Goal: Task Accomplishment & Management: Manage account settings

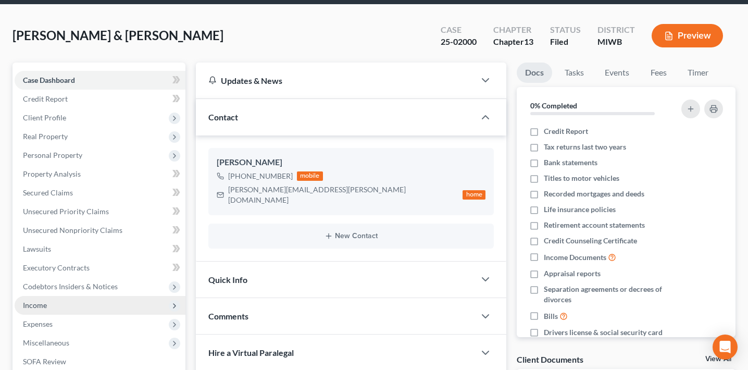
scroll to position [36, 0]
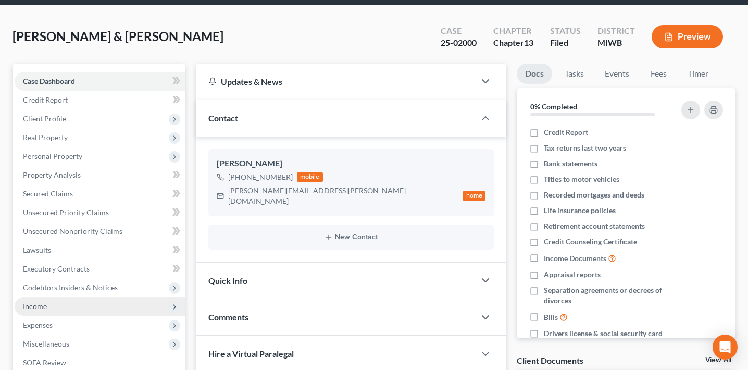
click at [71, 309] on span "Income" at bounding box center [100, 306] width 171 height 19
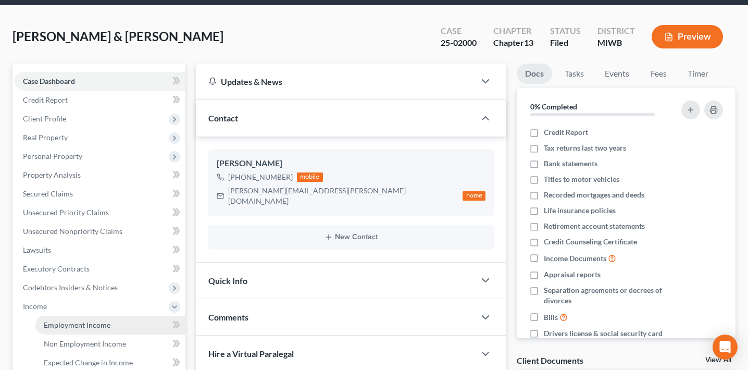
click at [76, 323] on span "Employment Income" at bounding box center [77, 324] width 67 height 9
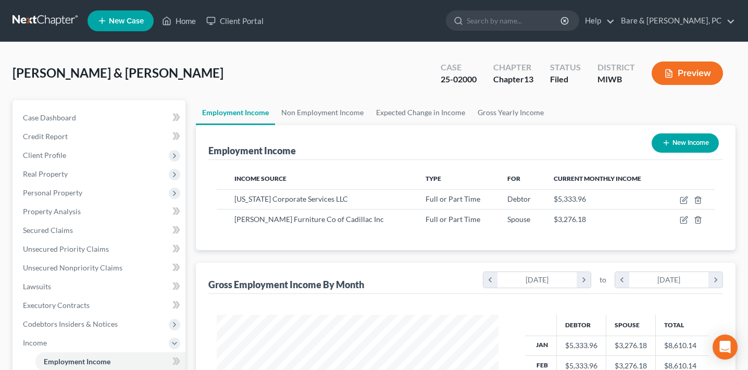
click at [675, 65] on button "Preview" at bounding box center [687, 72] width 71 height 23
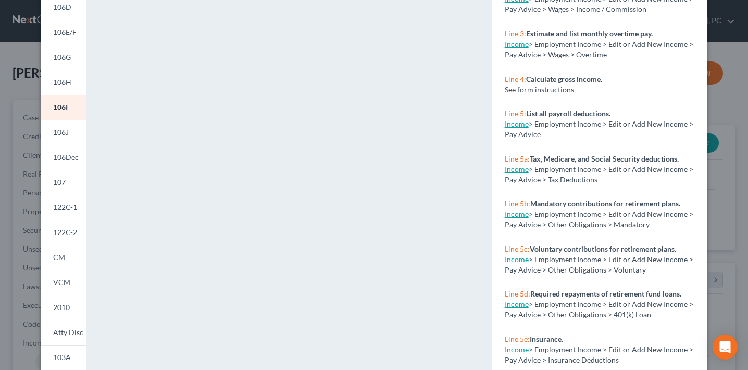
scroll to position [217, 0]
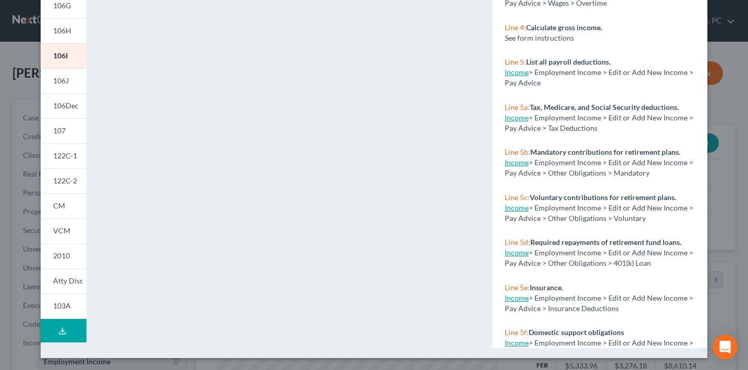
click at [23, 308] on div "Petition Preview Schedule I: Your Income × 101 106Sum 106A/B 106C 106D 106E/F 1…" at bounding box center [374, 185] width 748 height 370
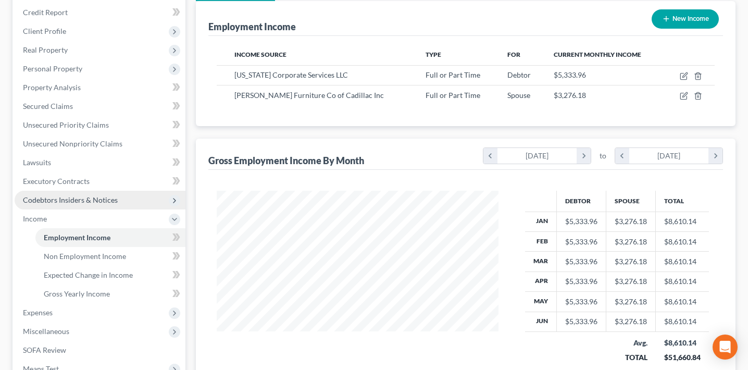
scroll to position [277, 0]
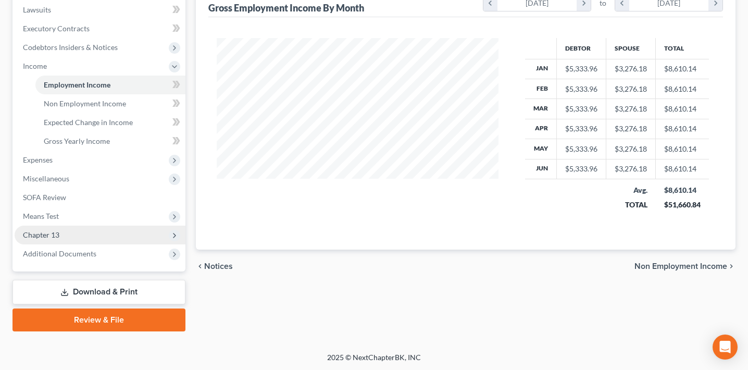
click at [80, 237] on span "Chapter 13" at bounding box center [100, 235] width 171 height 19
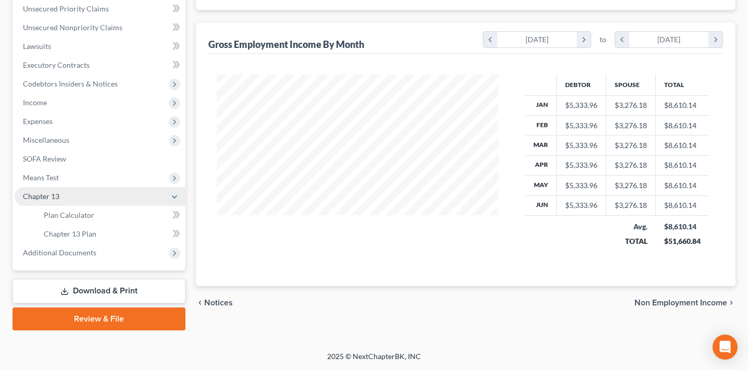
scroll to position [239, 0]
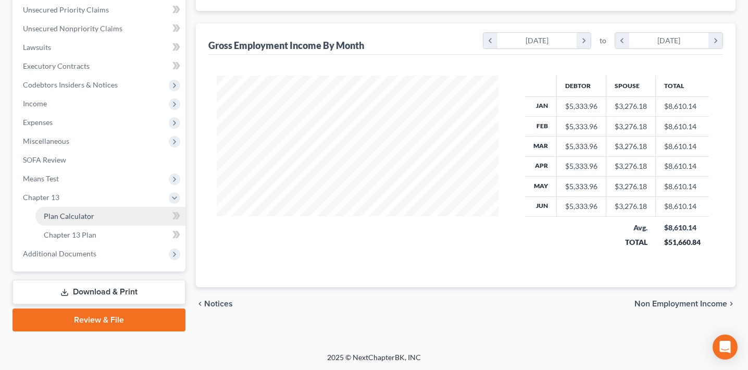
click at [92, 209] on link "Plan Calculator" at bounding box center [110, 216] width 150 height 19
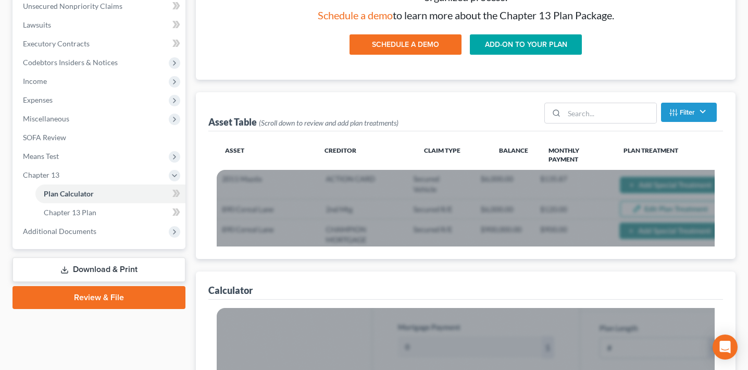
scroll to position [237, 0]
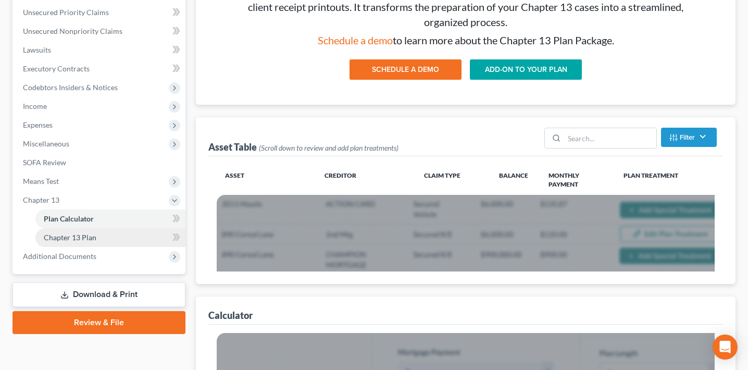
click at [130, 238] on link "Chapter 13 Plan" at bounding box center [110, 237] width 150 height 19
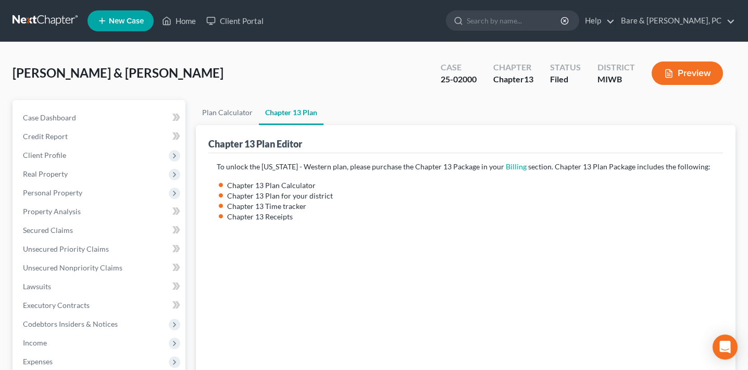
click at [712, 8] on ul "New Case Home Client Portal - No Result - See all results Or Press Enter... Hel…" at bounding box center [412, 20] width 648 height 27
click at [700, 17] on link "Bare & [PERSON_NAME], PC" at bounding box center [675, 20] width 119 height 19
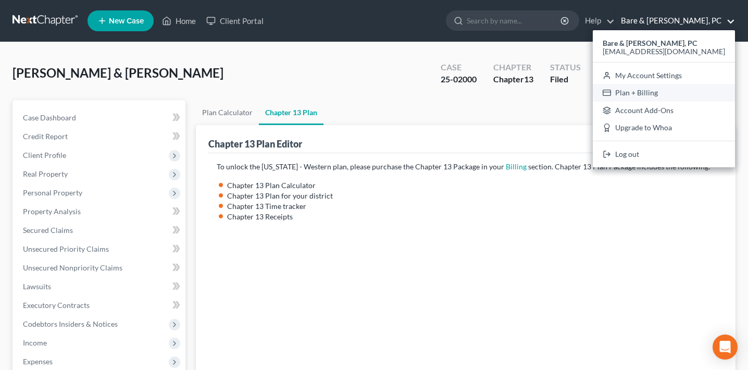
click at [659, 93] on link "Plan + Billing" at bounding box center [664, 93] width 142 height 18
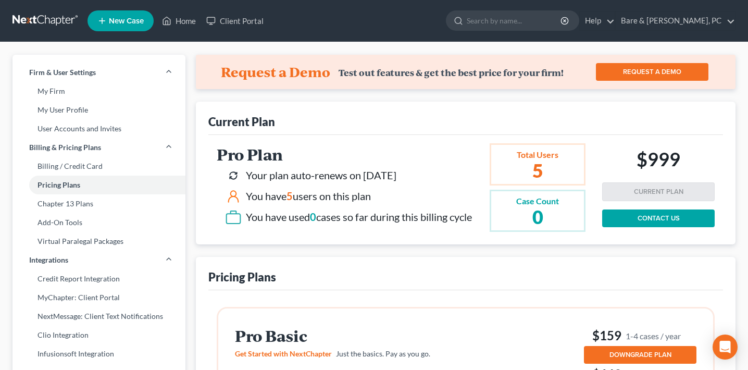
scroll to position [3, 0]
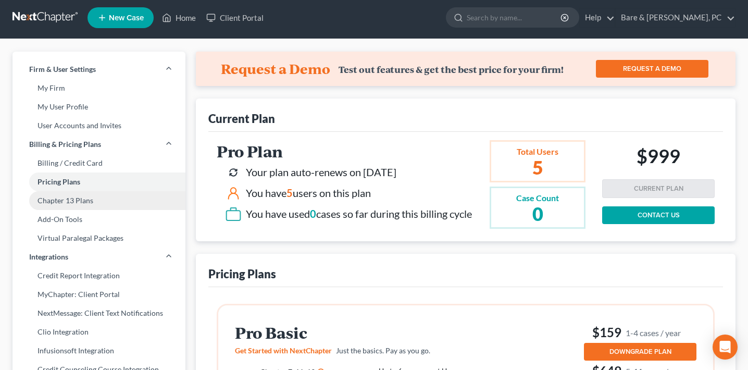
click at [81, 204] on link "Chapter 13 Plans" at bounding box center [99, 200] width 173 height 19
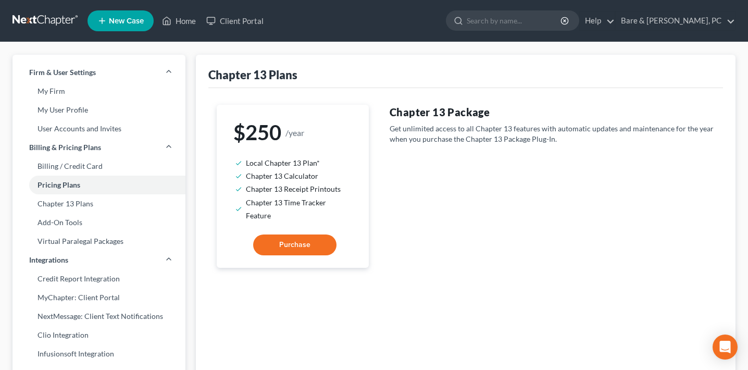
scroll to position [3, 0]
